Goal: Transaction & Acquisition: Subscribe to service/newsletter

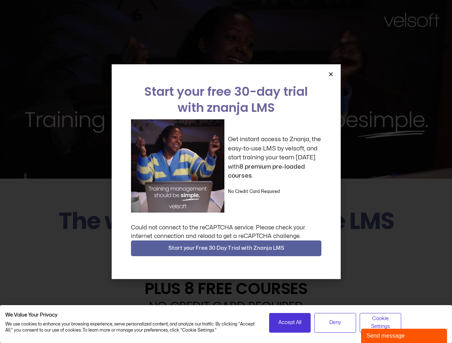
click at [226, 172] on div "Get instant access to Znanja, the easy-to-use LMS by velsoft, and start trainin…" at bounding box center [226, 165] width 190 height 93
click at [331, 74] on icon "Close" at bounding box center [330, 74] width 5 height 5
click at [226, 249] on span "Start your Free 30 Day Trial with Znanja LMS" at bounding box center [226, 248] width 116 height 9
click at [290, 323] on span "Accept All" at bounding box center [289, 323] width 23 height 8
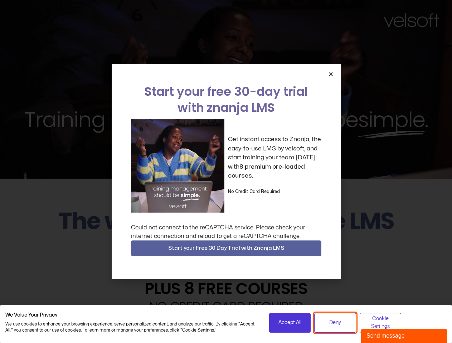
click at [335, 323] on span "Deny" at bounding box center [335, 323] width 12 height 8
click at [380, 323] on span "Cookie Settings" at bounding box center [380, 323] width 33 height 16
click at [404, 336] on div "Send message" at bounding box center [403, 336] width 75 height 9
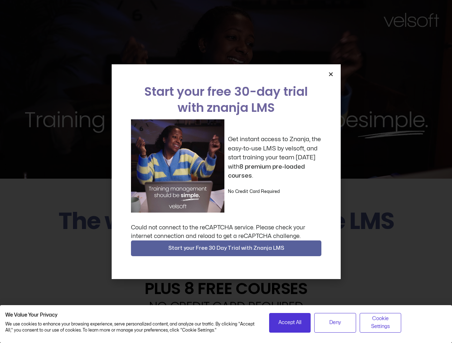
click at [226, 172] on div "Get instant access to Znanja, the easy-to-use LMS by velsoft, and start trainin…" at bounding box center [226, 165] width 190 height 93
click at [331, 74] on icon "Close" at bounding box center [330, 74] width 5 height 5
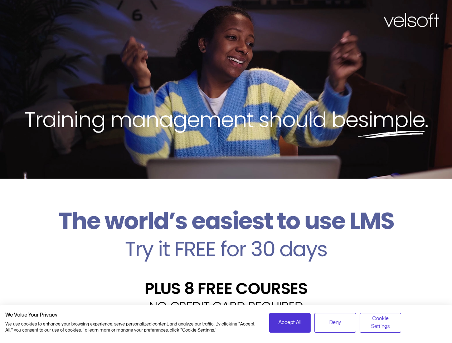
click at [226, 249] on h2 "Try it FREE for 30 days" at bounding box center [225, 249] width 441 height 21
click at [290, 323] on span "Accept All" at bounding box center [289, 323] width 23 height 8
click at [335, 323] on div "Velsoft’s Znanja LMS is built for small and medium-sized businesses that want t…" at bounding box center [225, 343] width 441 height 52
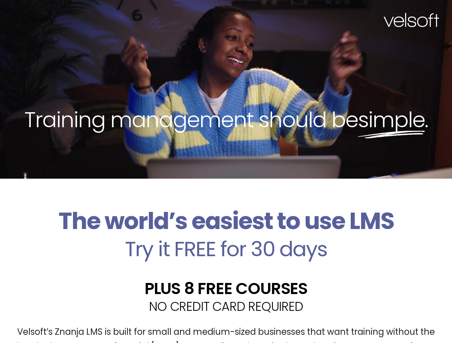
click at [380, 323] on div "Velsoft’s Znanja LMS is built for small and medium-sized businesses that want t…" at bounding box center [225, 343] width 441 height 52
